Goal: Information Seeking & Learning: Learn about a topic

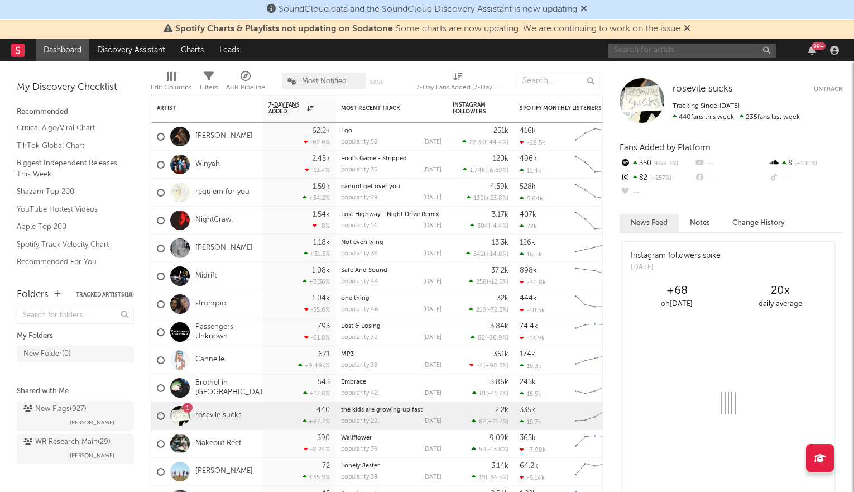
click at [629, 46] on input "text" at bounding box center [692, 51] width 167 height 14
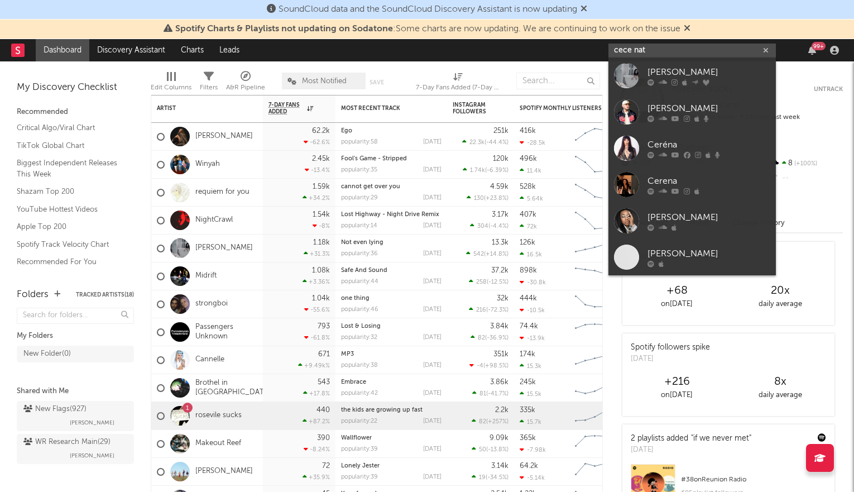
type input "cece nata"
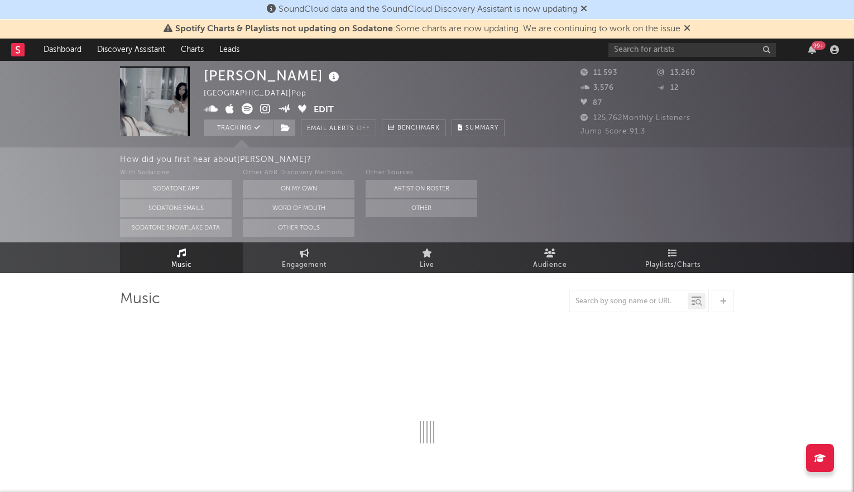
select select "6m"
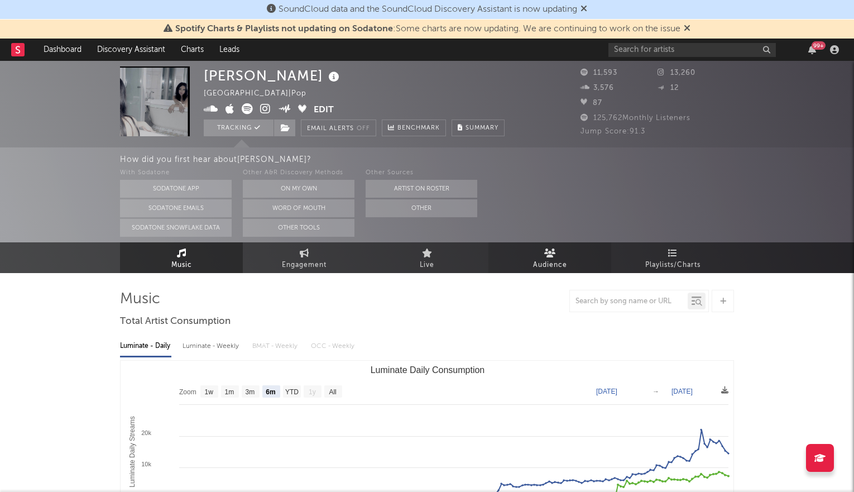
click at [544, 255] on icon at bounding box center [550, 252] width 12 height 9
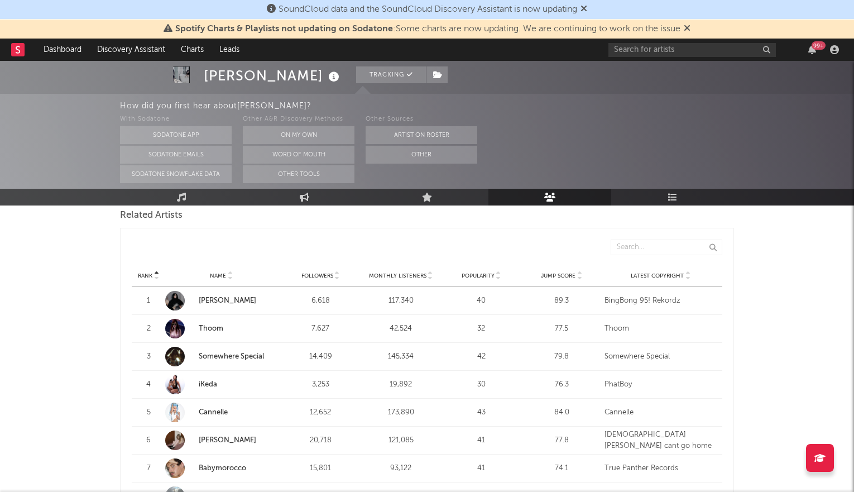
scroll to position [402, 0]
click at [582, 272] on div "Jump Score" at bounding box center [561, 276] width 75 height 8
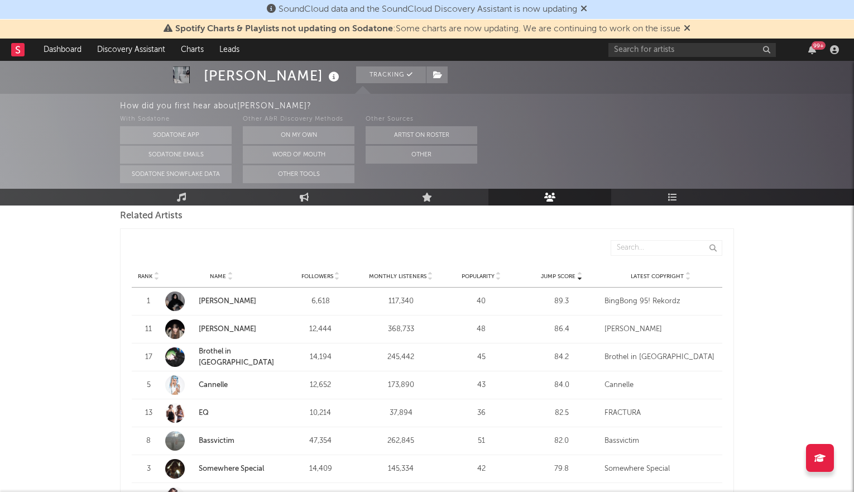
click at [582, 272] on div "Jump Score" at bounding box center [561, 276] width 75 height 8
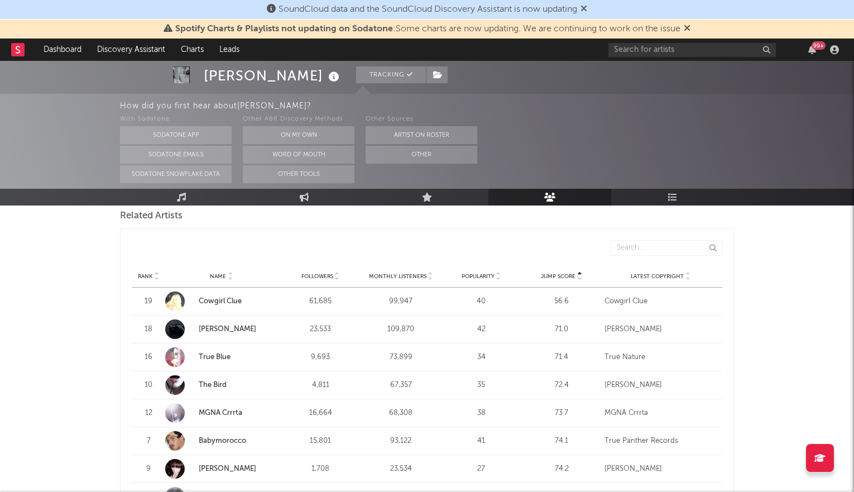
click at [582, 272] on div "Jump Score" at bounding box center [561, 276] width 75 height 8
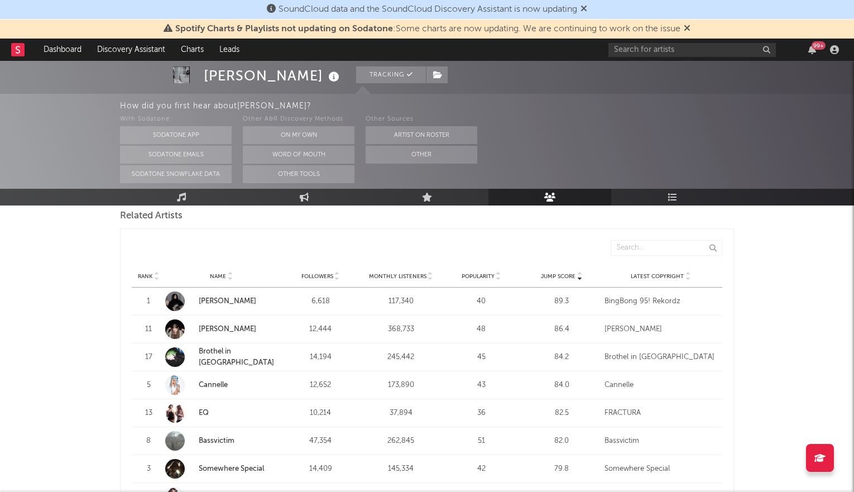
click at [582, 272] on div "Jump Score" at bounding box center [561, 276] width 75 height 8
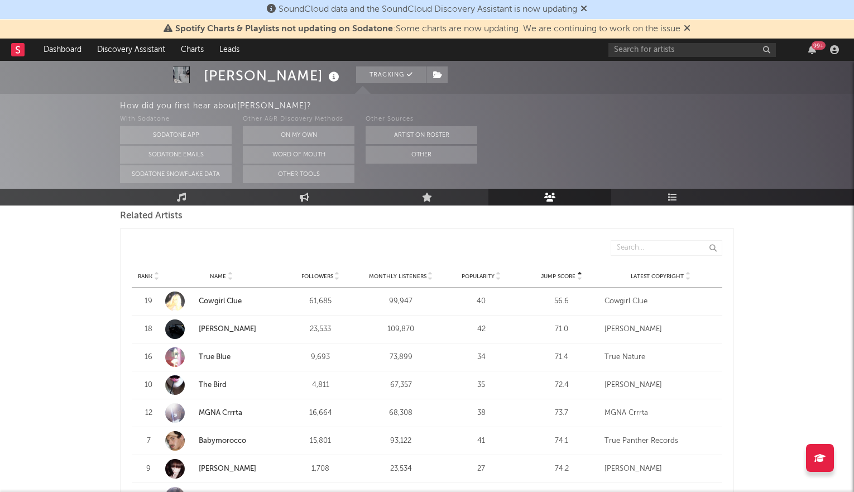
click at [582, 272] on div "Jump Score" at bounding box center [561, 276] width 75 height 8
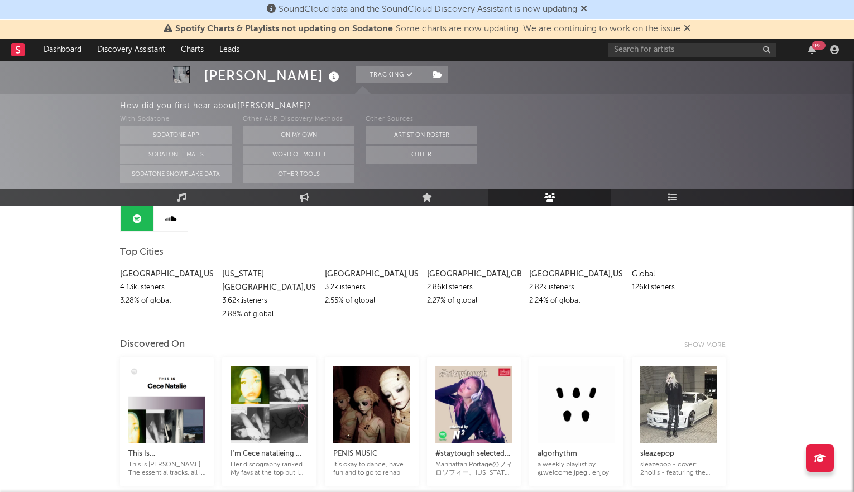
scroll to position [0, 0]
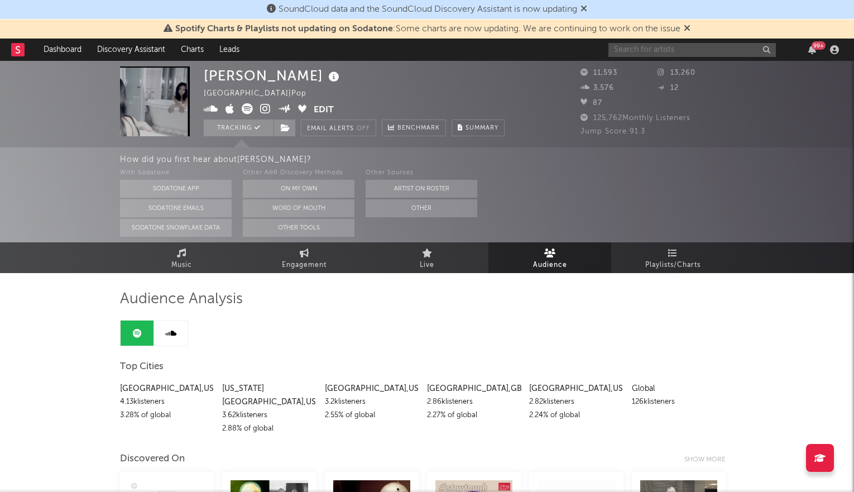
click at [640, 46] on input "text" at bounding box center [692, 50] width 167 height 14
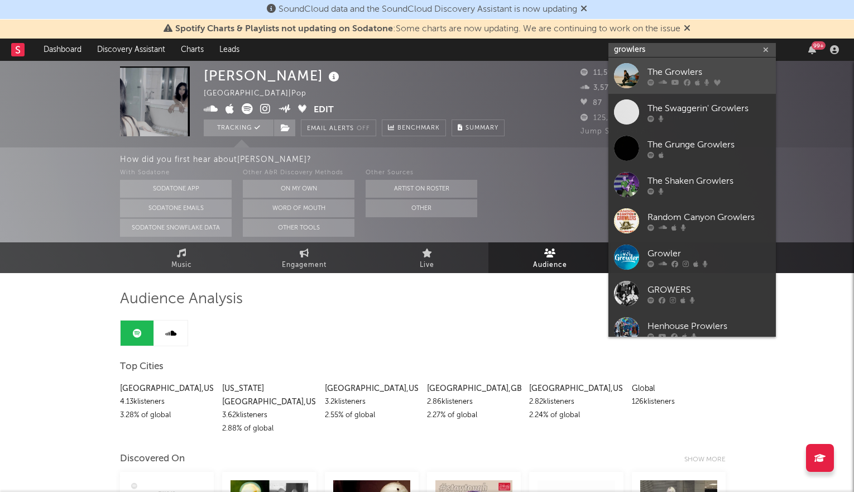
type input "growlers"
click at [633, 76] on div at bounding box center [626, 75] width 25 height 25
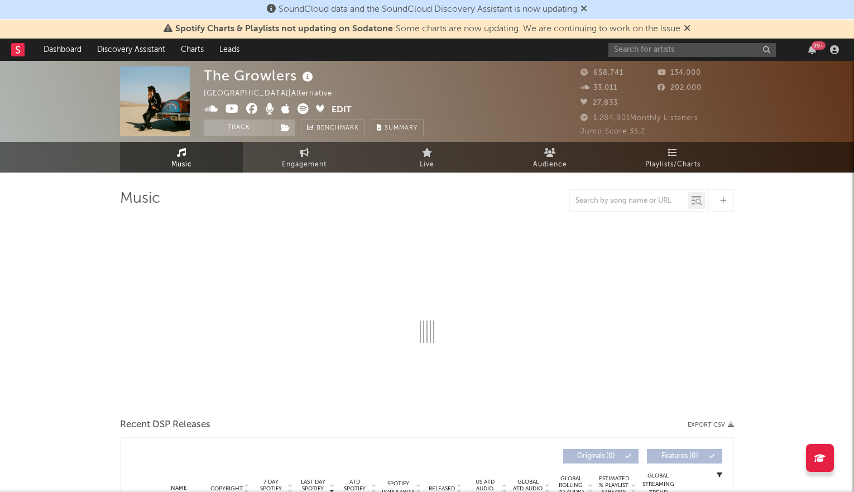
select select "6m"
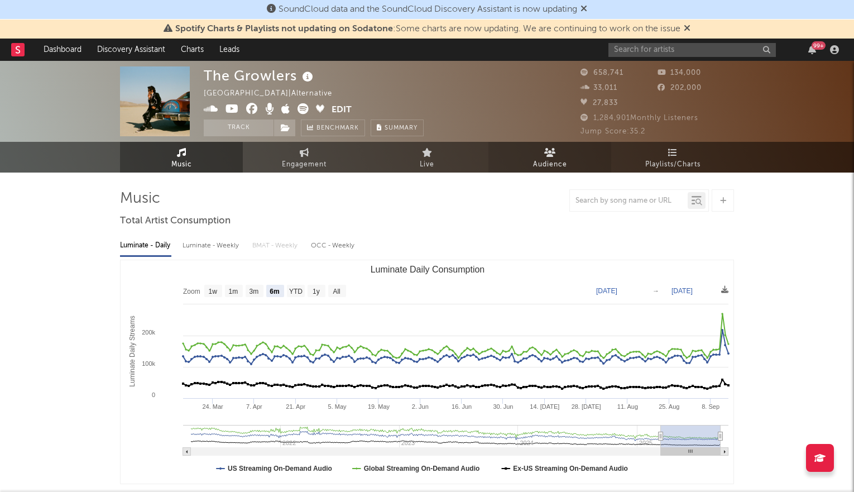
click at [538, 149] on link "Audience" at bounding box center [550, 157] width 123 height 31
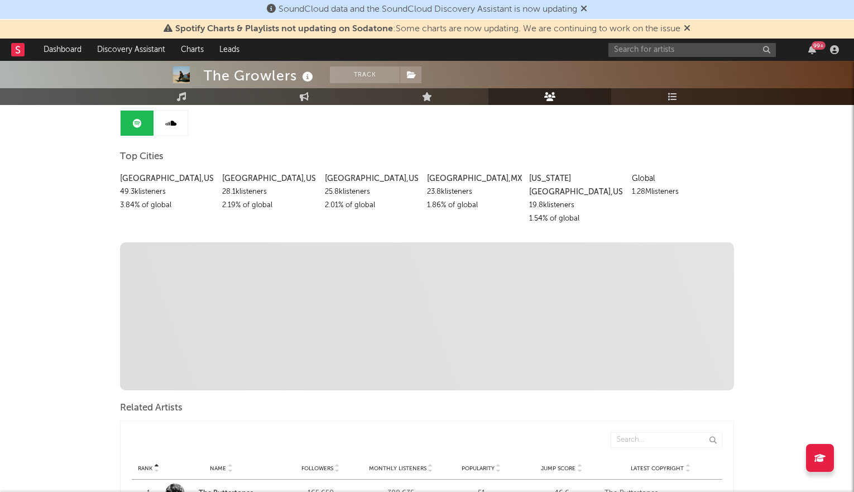
scroll to position [302, 0]
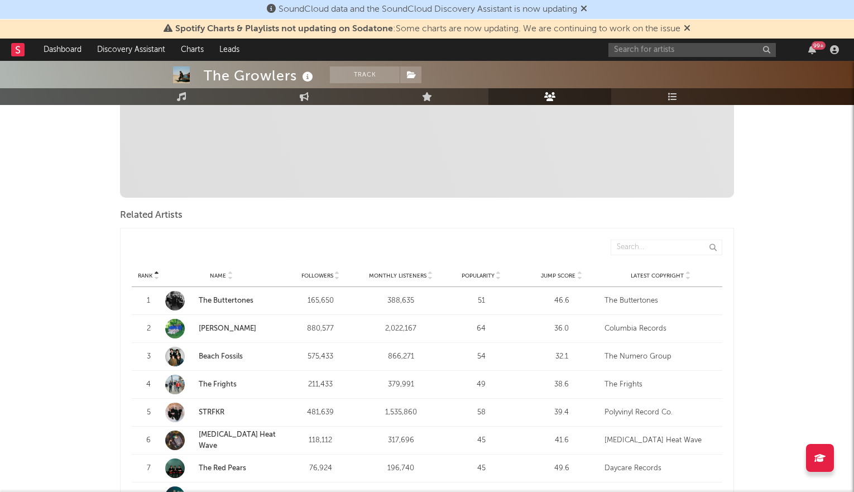
click at [496, 276] on icon at bounding box center [499, 278] width 6 height 4
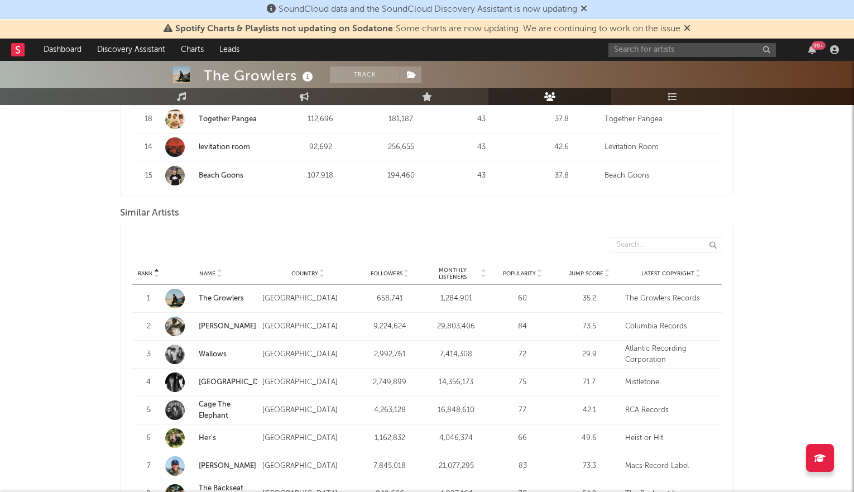
scroll to position [978, 0]
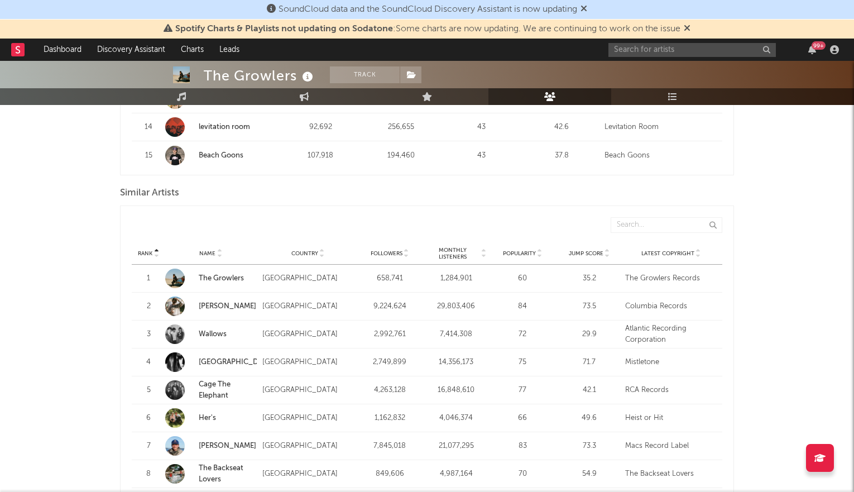
click at [610, 249] on icon at bounding box center [608, 251] width 6 height 4
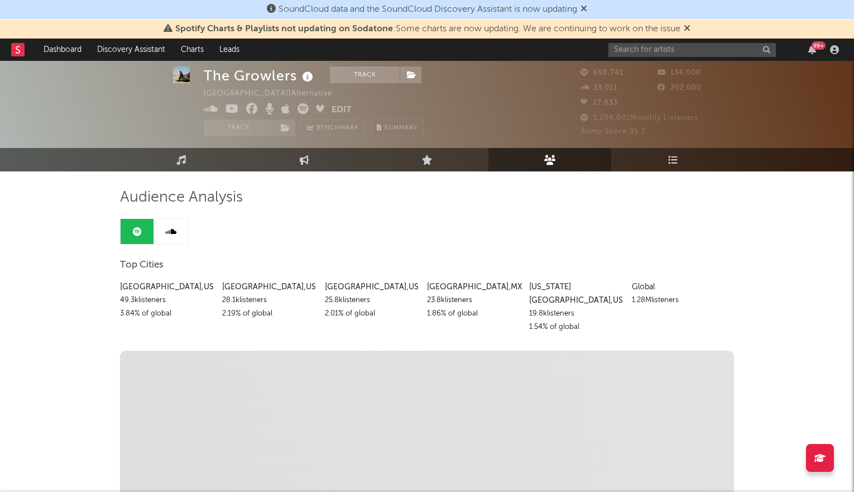
scroll to position [0, 0]
